Goal: Task Accomplishment & Management: Manage account settings

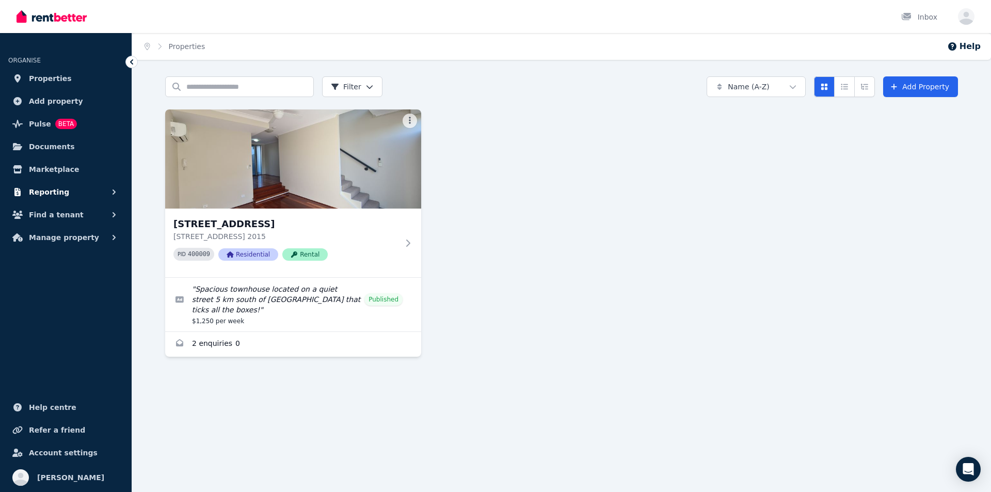
click at [43, 190] on span "Reporting" at bounding box center [49, 192] width 40 height 12
click at [48, 250] on button "Find a tenant" at bounding box center [65, 258] width 115 height 21
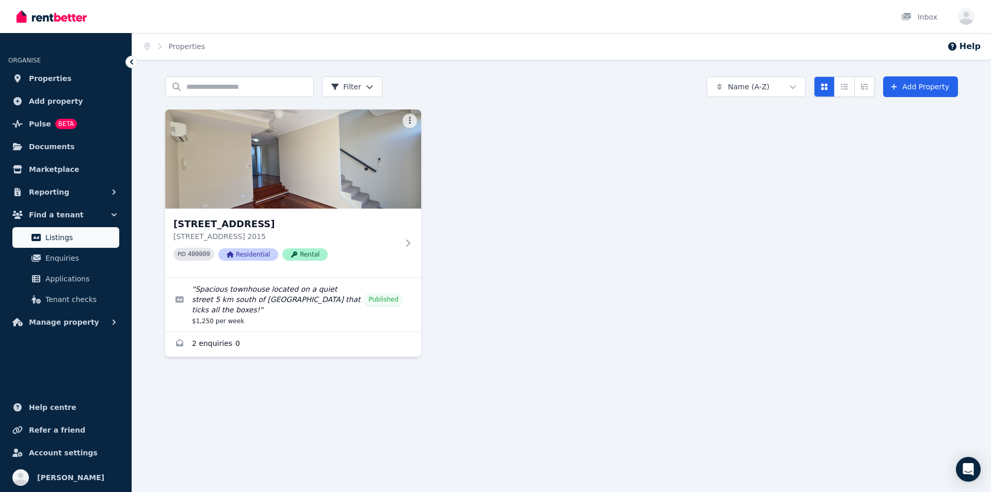
click at [61, 238] on span "Listings" at bounding box center [80, 237] width 70 height 12
